Goal: Information Seeking & Learning: Learn about a topic

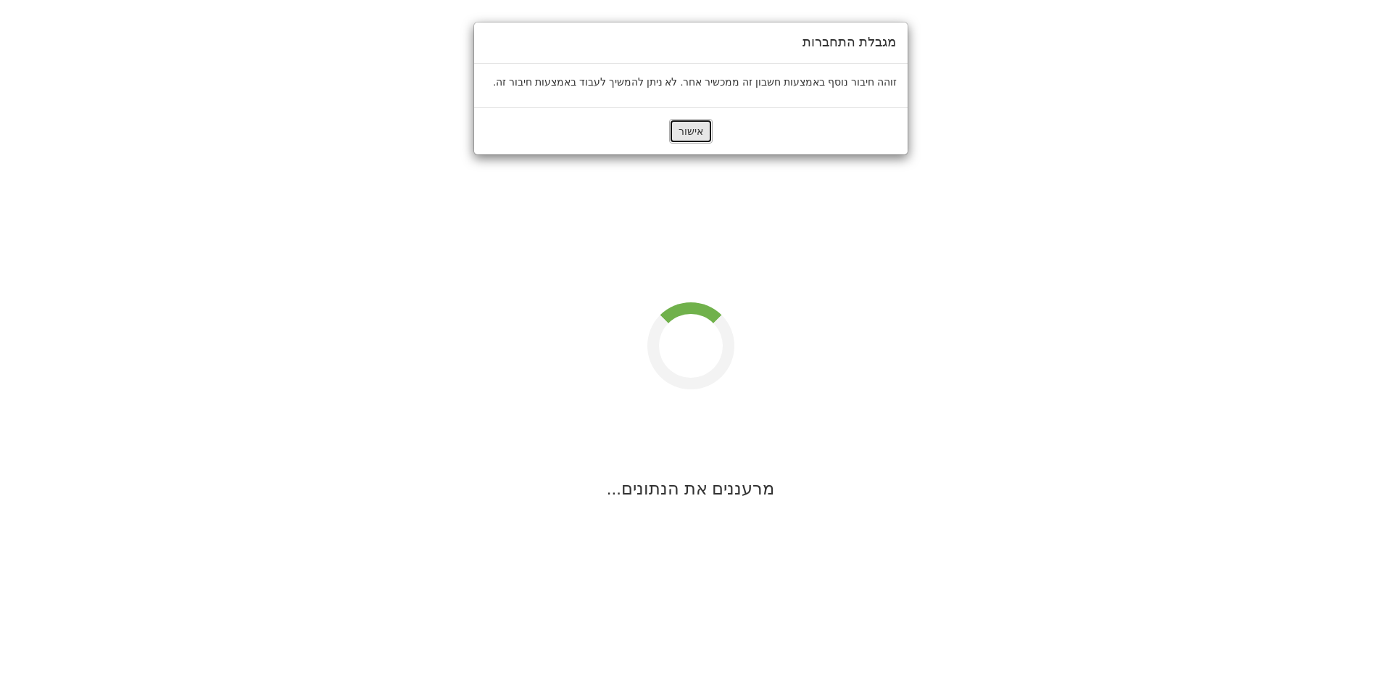
click at [686, 135] on button "אישור" at bounding box center [690, 131] width 43 height 25
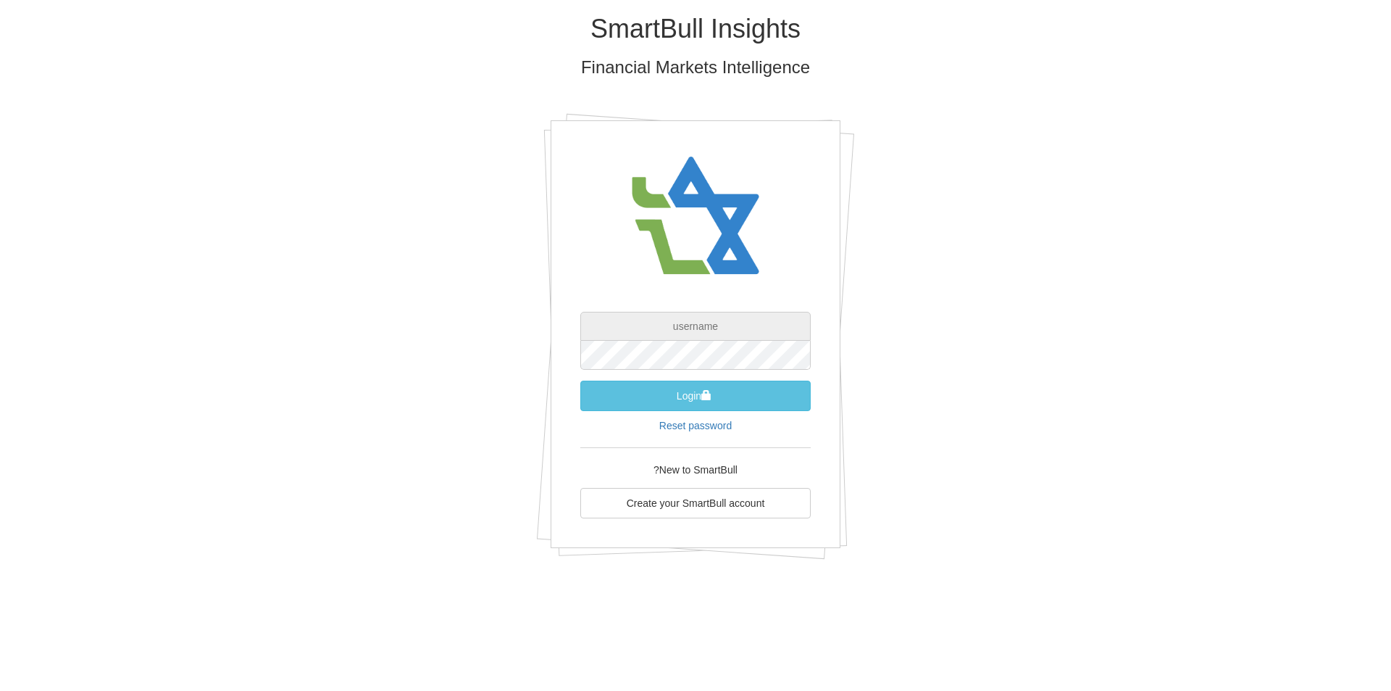
type input "[EMAIL_ADDRESS][DOMAIN_NAME]"
click at [689, 398] on button "Login" at bounding box center [696, 395] width 230 height 30
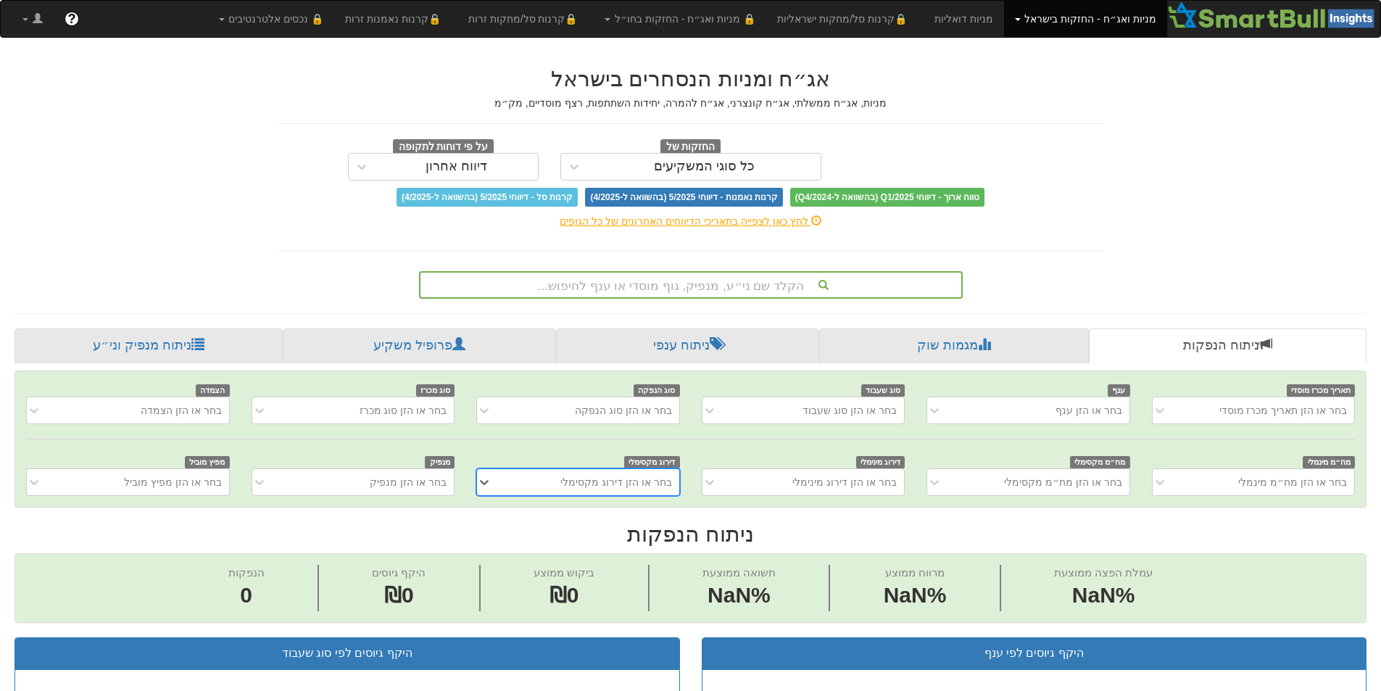
scroll to position [0, 11]
click at [731, 282] on div "הקלד שם ני״ע, מנפיק, גוף מוסדי או ענף לחיפוש..." at bounding box center [690, 285] width 541 height 25
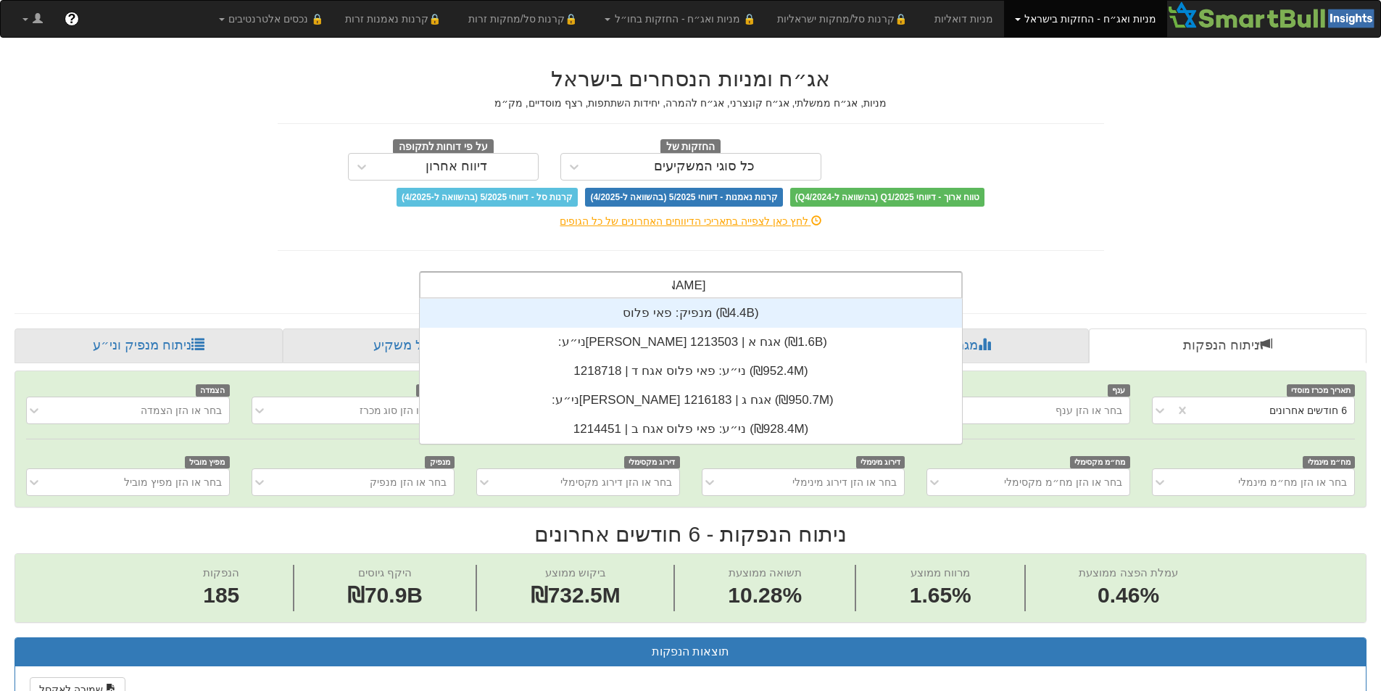
scroll to position [145, 0]
type input "[PERSON_NAME]"
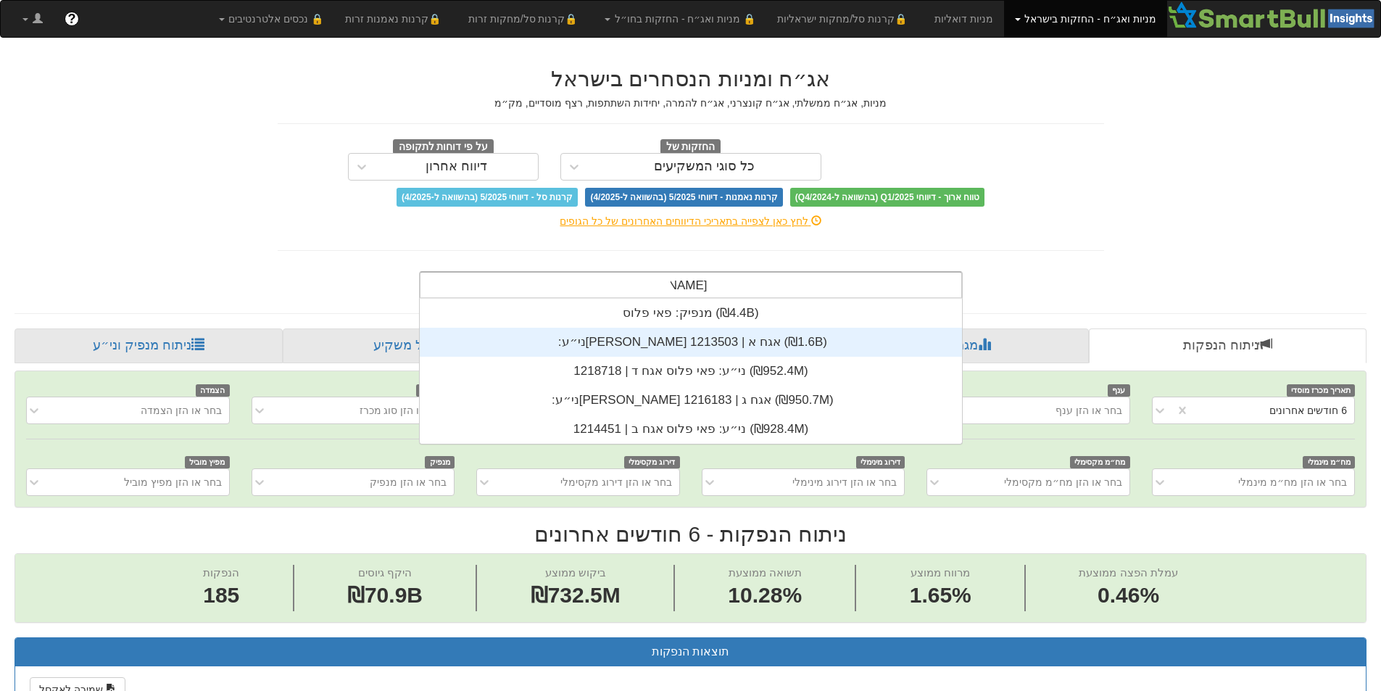
click at [705, 340] on div "ני״ע: ‏[PERSON_NAME] אגח א | 1213503 ‎(₪1.6B)‎" at bounding box center [691, 342] width 542 height 29
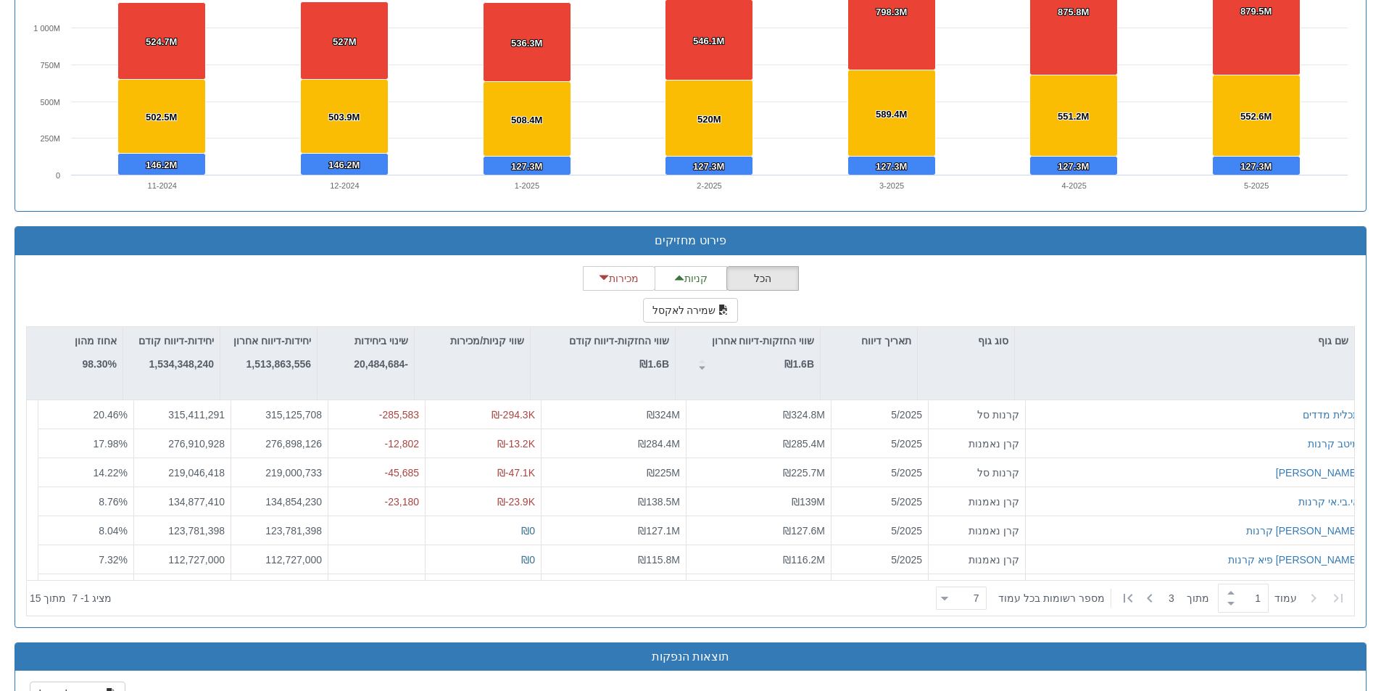
scroll to position [25830, 0]
